Goal: Check status: Check status

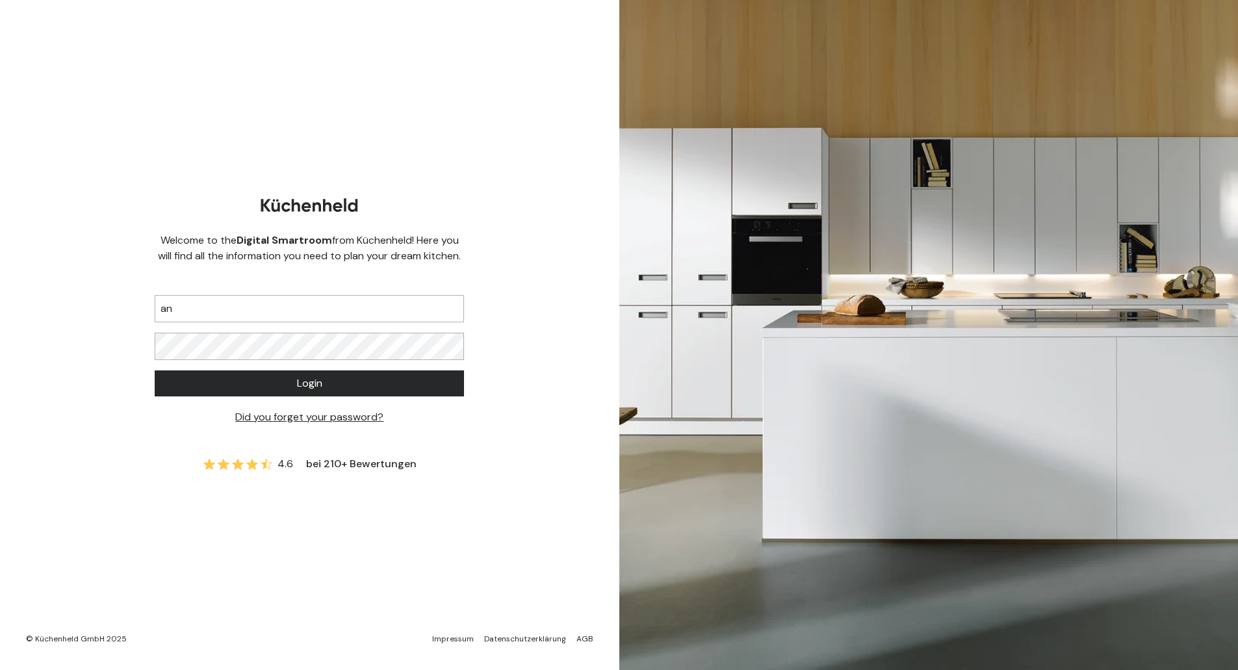
type input "a"
type input "[PERSON_NAME][EMAIL_ADDRESS][PERSON_NAME][DOMAIN_NAME]"
click at [155, 370] on button "Login" at bounding box center [309, 383] width 309 height 26
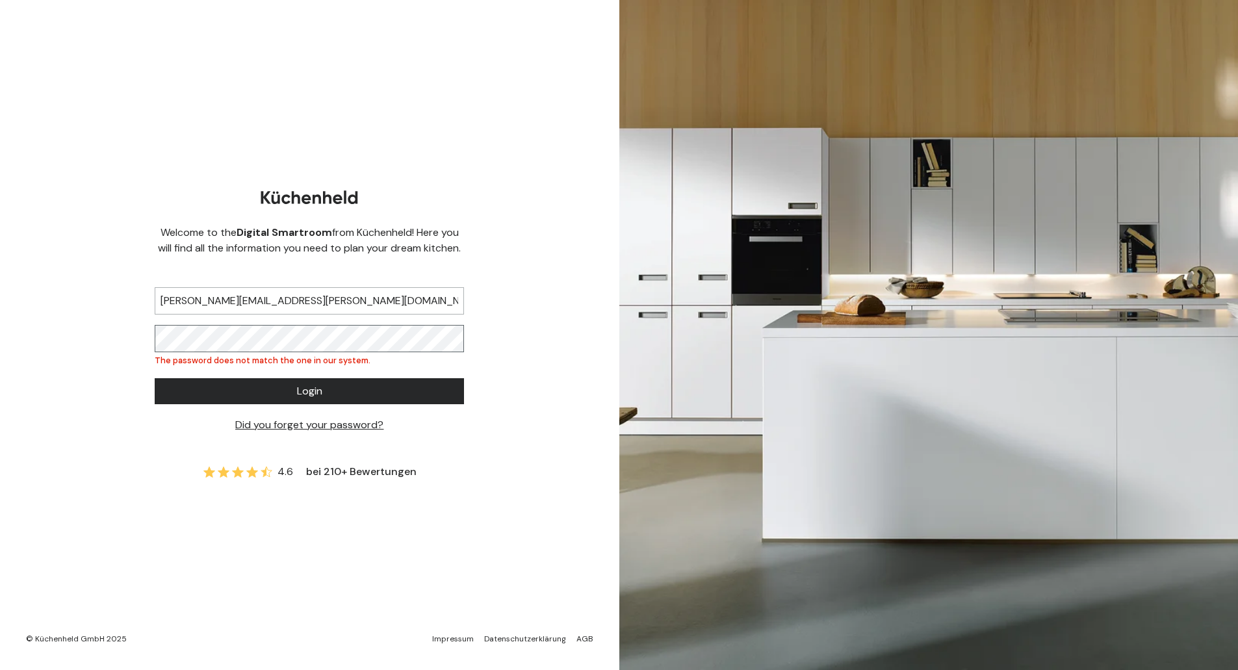
click at [96, 333] on div "Welcome to the Digital Smartroom from Küchenheld! Here you will find all the in…" at bounding box center [309, 335] width 619 height 670
click at [155, 378] on button "Login" at bounding box center [309, 391] width 309 height 26
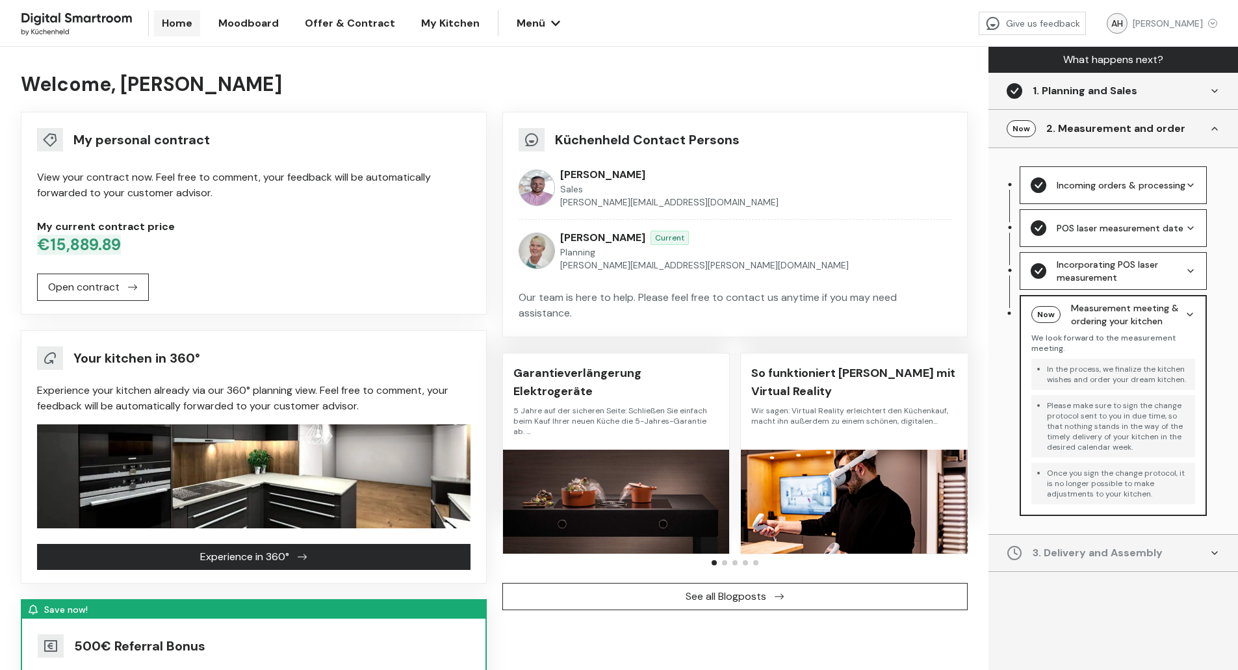
click at [10, 297] on div "Welcome, [PERSON_NAME] It looks like, you have not uploaded a floorplan yet. Sa…" at bounding box center [494, 533] width 988 height 973
click at [13, 312] on div "Welcome, [PERSON_NAME] It looks like, you have not uploaded a floorplan yet. Sa…" at bounding box center [494, 533] width 988 height 973
click at [443, 23] on span "My Kitchen" at bounding box center [450, 24] width 58 height 16
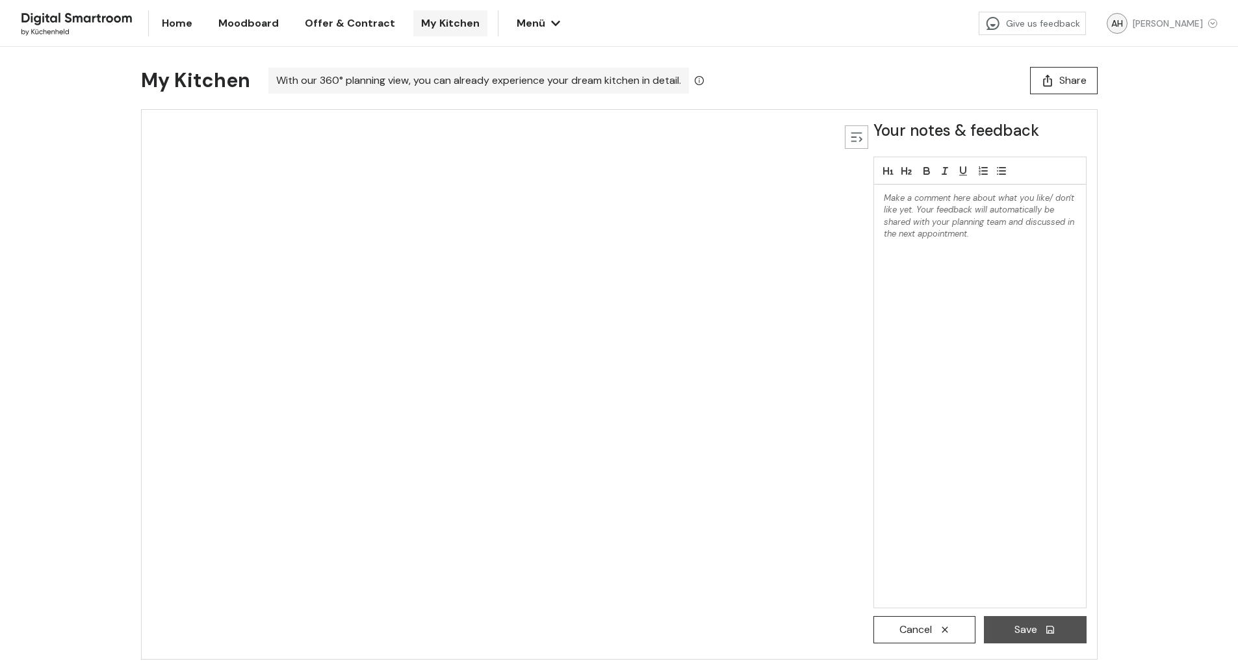
click at [342, 23] on span "Offer & Contract" at bounding box center [350, 24] width 90 height 16
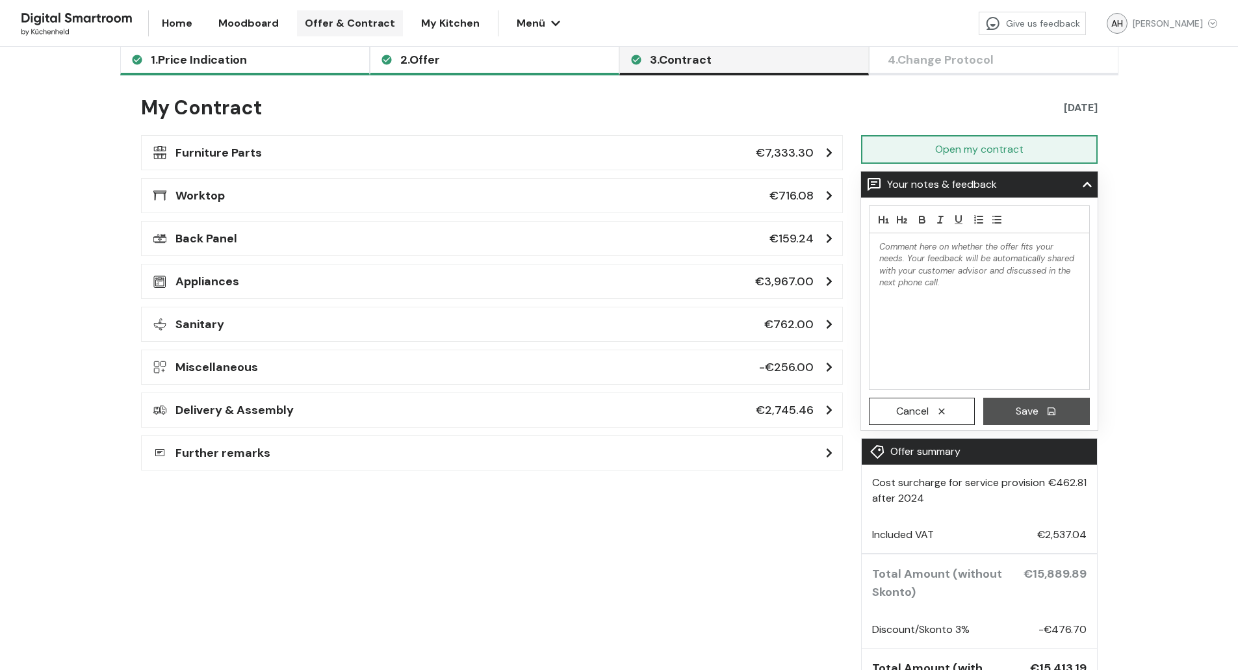
click at [352, 288] on div "Appliances €3,967.00" at bounding box center [491, 281] width 685 height 18
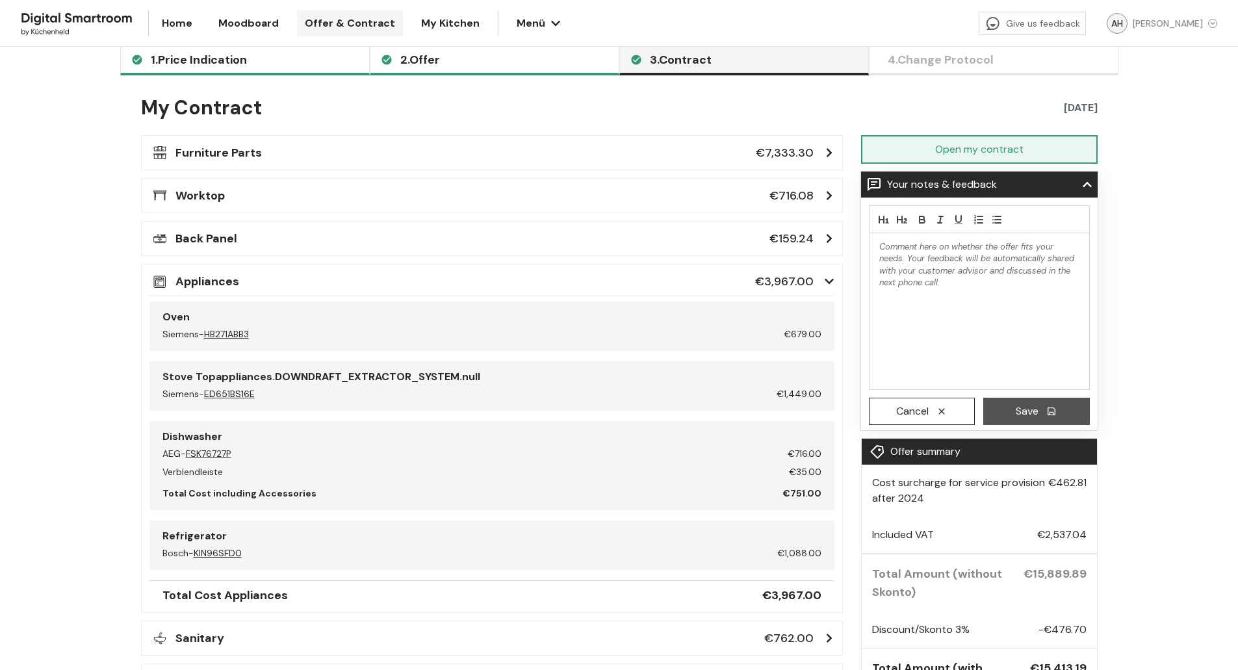
click at [444, 283] on div "Appliances €3,967.00" at bounding box center [491, 281] width 685 height 18
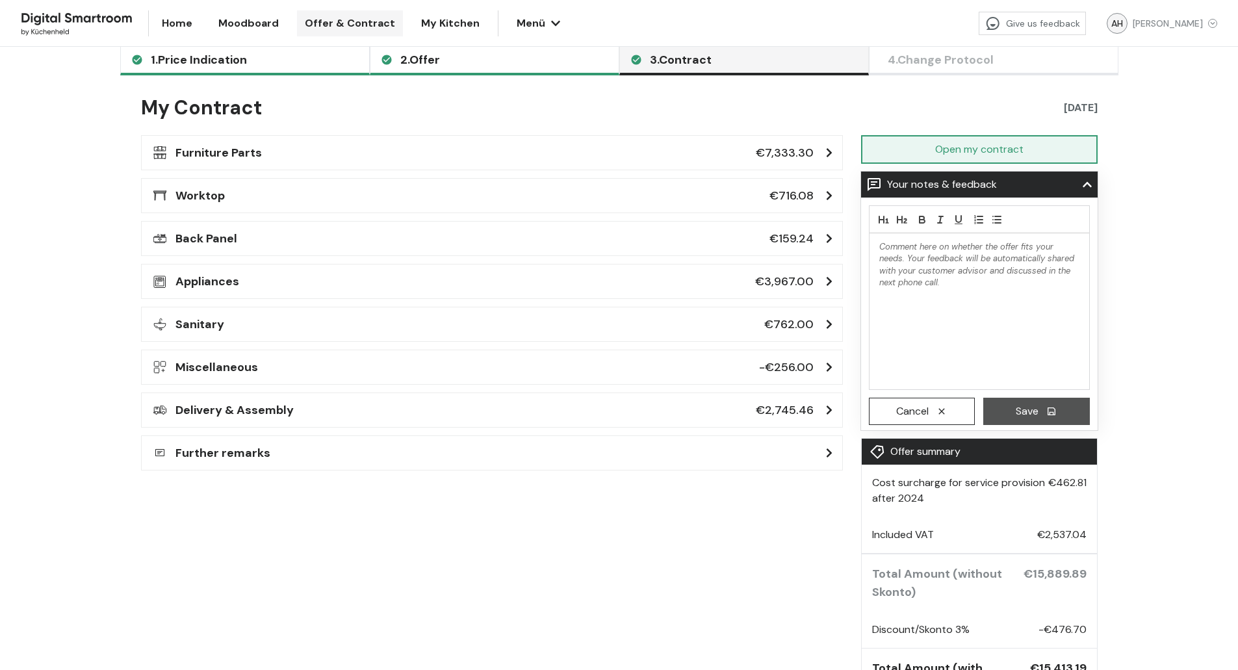
click at [82, 296] on div "Home Moodboard Offer & Contract My Kitchen Menü Menü Give us feedback How would…" at bounding box center [619, 382] width 1238 height 670
click at [421, 29] on span "My Kitchen" at bounding box center [450, 24] width 58 height 16
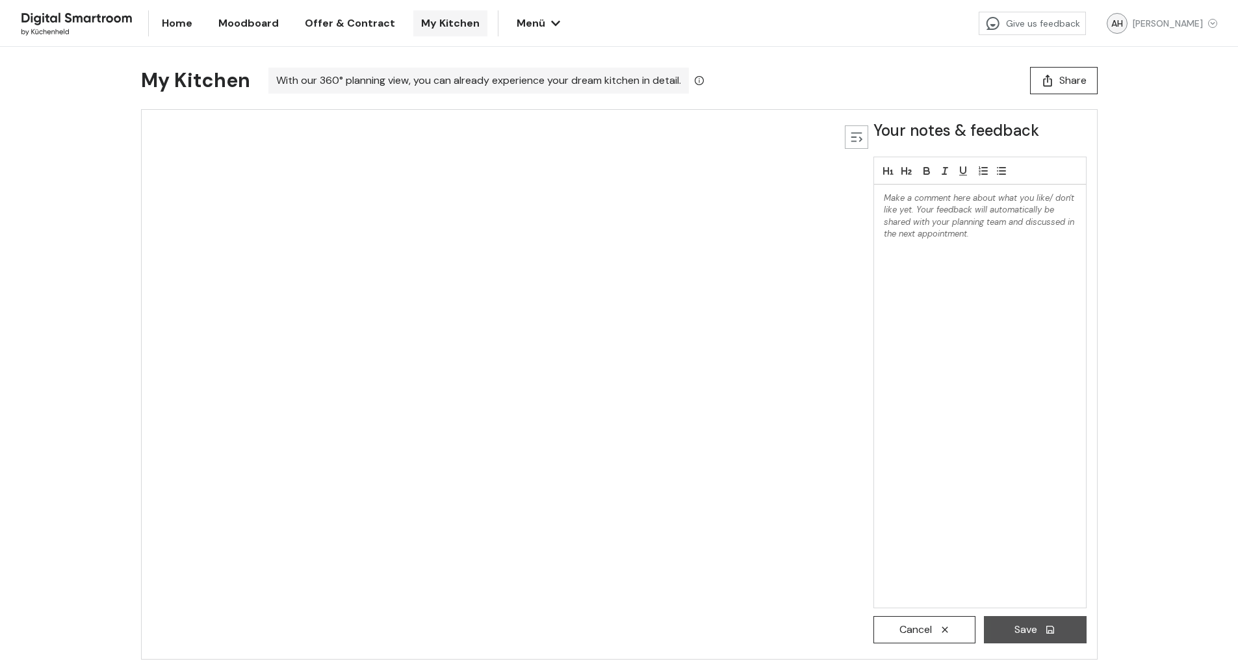
click at [83, 157] on div "Home Moodboard Offer & Contract My Kitchen Menü Menü Give us feedback How would…" at bounding box center [619, 335] width 1238 height 670
click at [177, 27] on span "Home" at bounding box center [177, 24] width 31 height 16
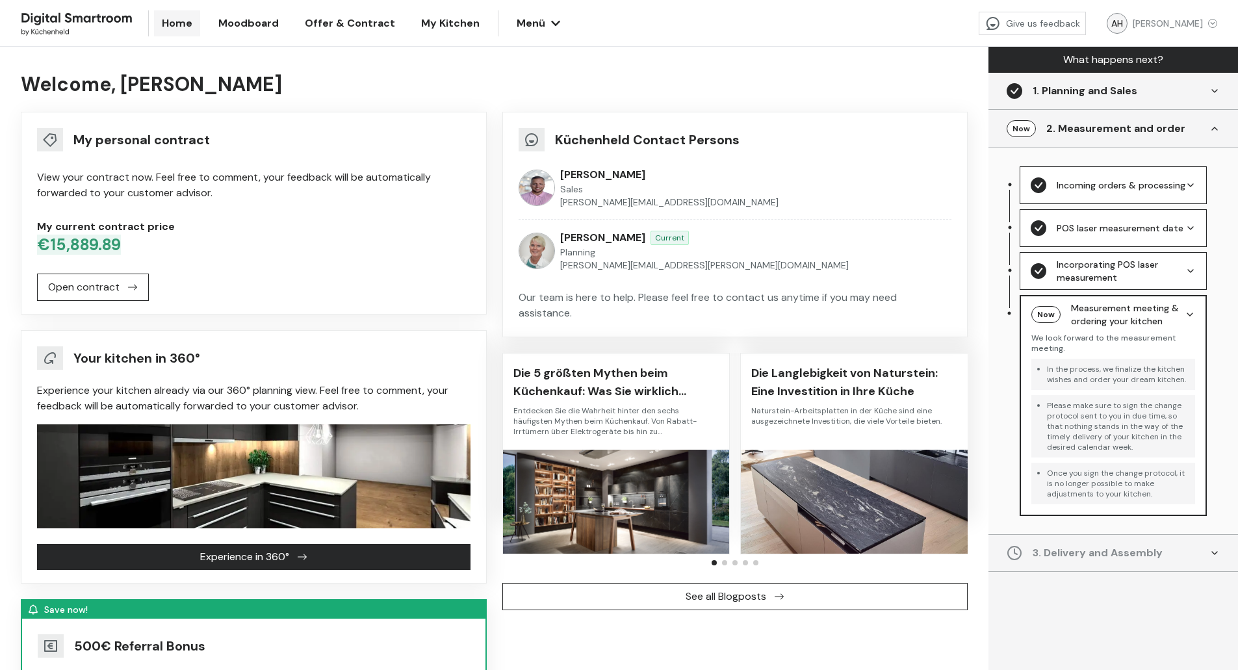
click at [159, 238] on div "My current contract price €15,889.89" at bounding box center [253, 237] width 433 height 36
click at [348, 27] on span "Offer & Contract" at bounding box center [350, 24] width 90 height 16
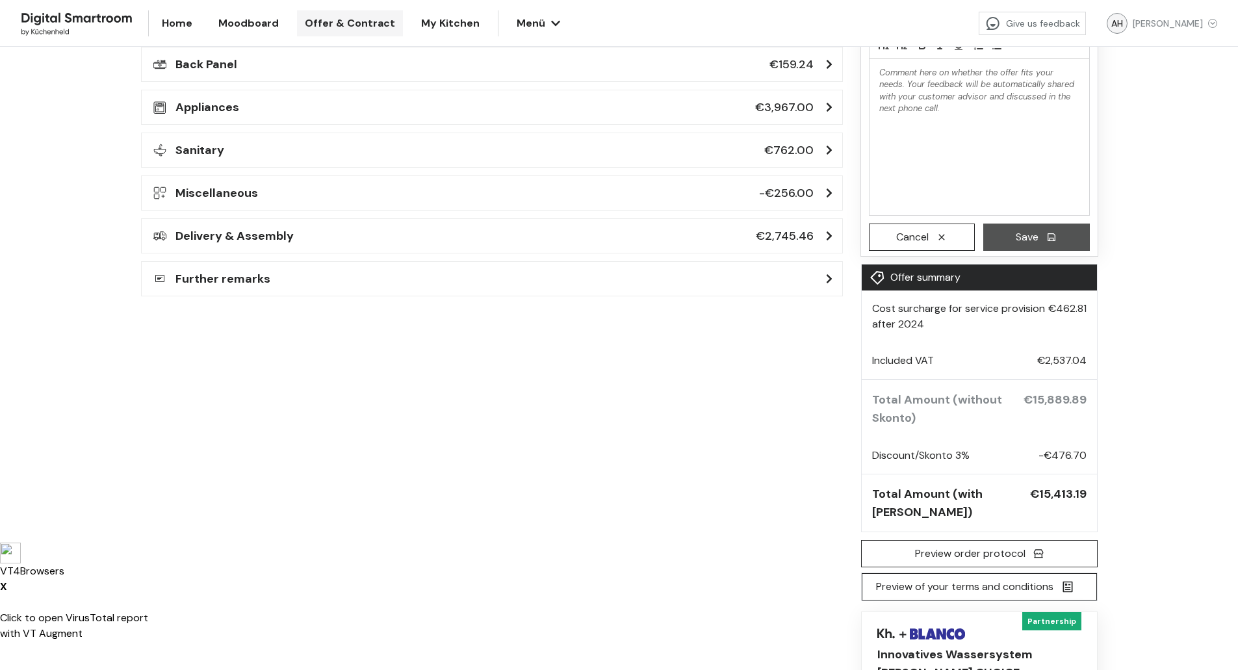
scroll to position [195, 0]
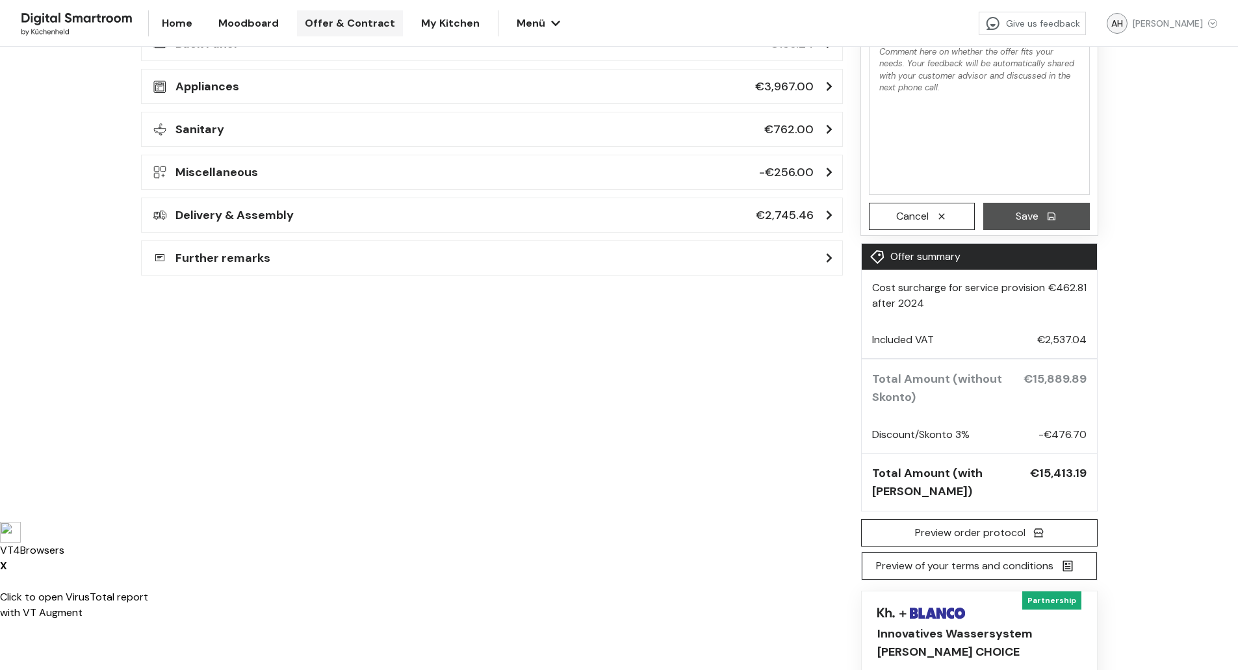
click at [274, 390] on div "Open my contract Offer summary Cost surcharge for service provision after 2024 …" at bounding box center [495, 404] width 709 height 929
click at [319, 403] on div "Open my contract Offer summary Cost surcharge for service provision after 2024 …" at bounding box center [495, 404] width 709 height 929
click at [779, 410] on div "Open my contract Offer summary Cost surcharge for service provision after 2024 …" at bounding box center [495, 404] width 709 height 929
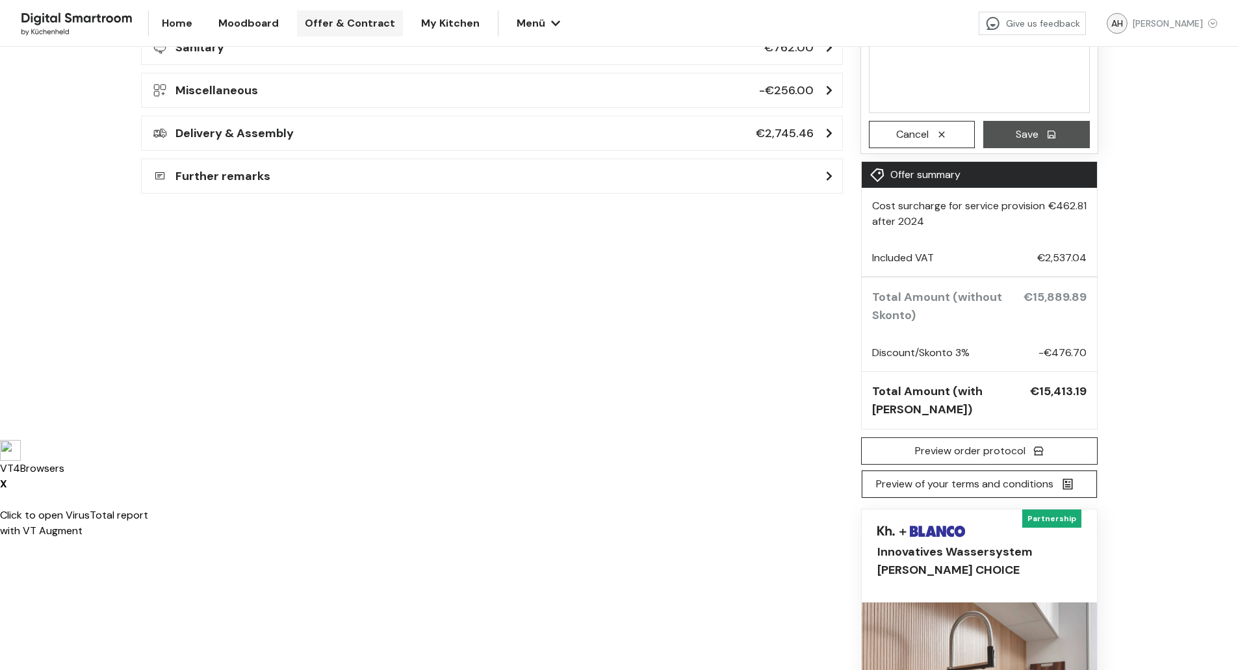
scroll to position [260, 0]
